Goal: Information Seeking & Learning: Find specific fact

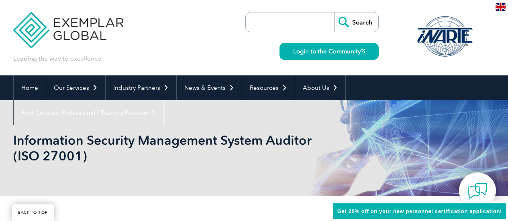
scroll to position [192, 0]
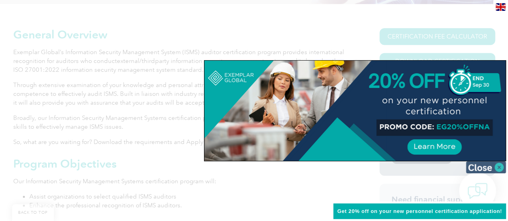
click at [501, 164] on img at bounding box center [486, 168] width 40 height 12
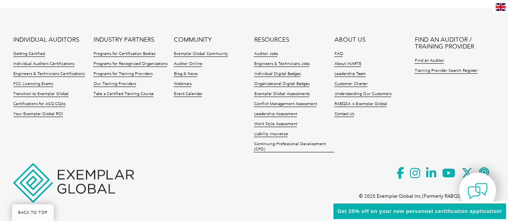
scroll to position [1138, 0]
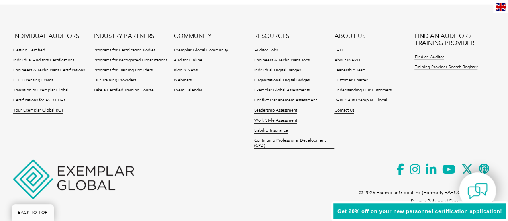
click at [344, 99] on link "RABQSA is Exemplar Global" at bounding box center [360, 101] width 53 height 6
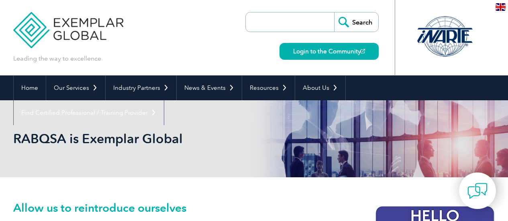
scroll to position [74, 0]
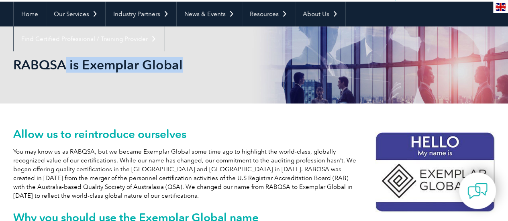
drag, startPoint x: 66, startPoint y: 67, endPoint x: 6, endPoint y: 59, distance: 60.4
click at [6, 59] on div "RABQSA is Exemplar Global" at bounding box center [254, 65] width 508 height 77
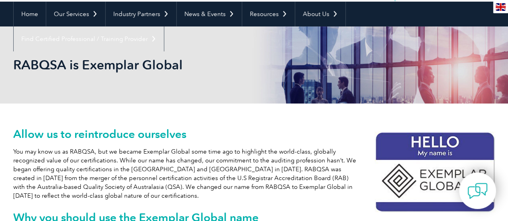
click at [48, 88] on div "RABQSA is Exemplar Global" at bounding box center [254, 65] width 482 height 77
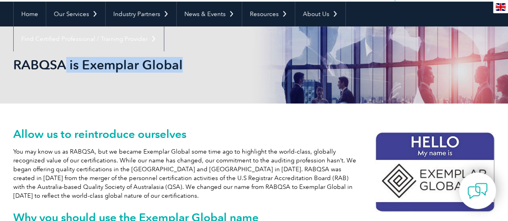
drag, startPoint x: 65, startPoint y: 65, endPoint x: 13, endPoint y: 63, distance: 52.3
click at [13, 63] on h2 "RABQSA is Exemplar Global" at bounding box center [182, 65] width 338 height 13
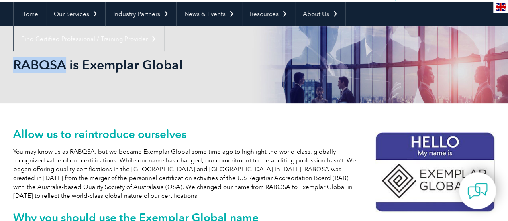
copy h2 "RABQSA"
